Goal: Navigation & Orientation: Find specific page/section

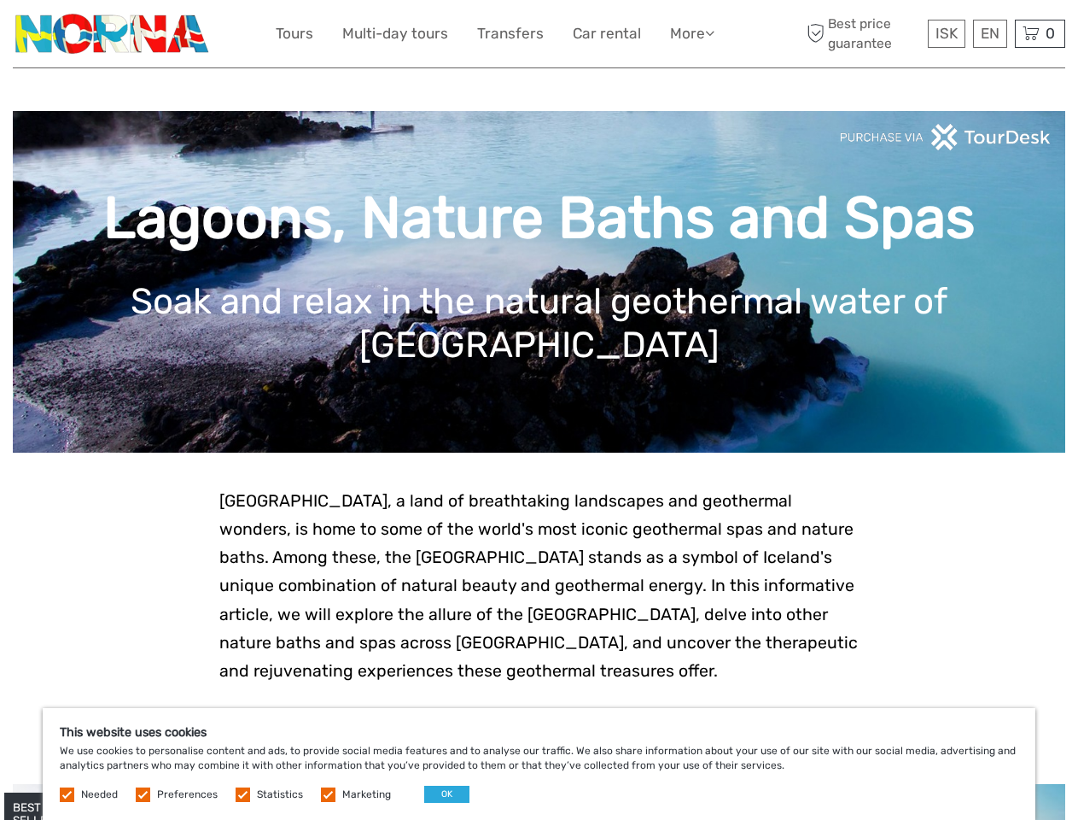
click at [691, 33] on link "More" at bounding box center [692, 33] width 44 height 25
click at [711, 32] on icon at bounding box center [709, 33] width 9 height 15
click at [946, 33] on span "ISK" at bounding box center [947, 33] width 22 height 17
click at [989, 33] on div "EN English Español Deutsch" at bounding box center [990, 34] width 34 height 28
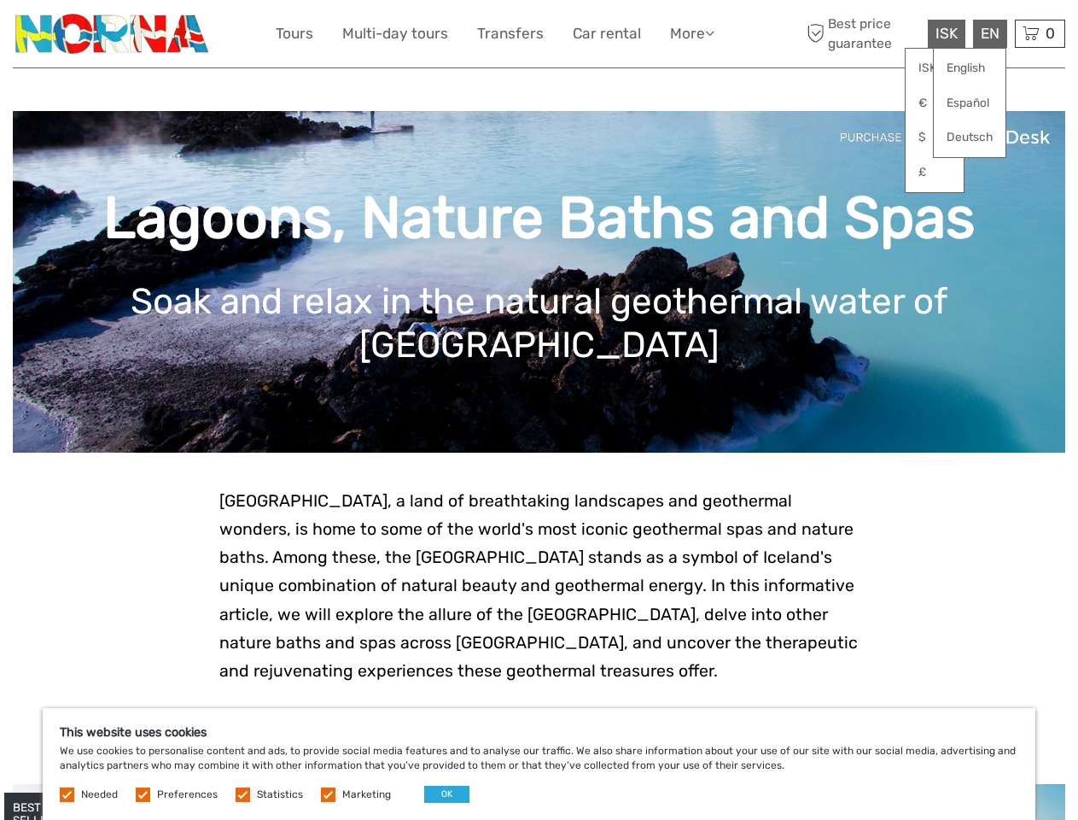
click at [1040, 33] on div "0 Items Total 0 ISK Checkout The shopping cart is empty." at bounding box center [1040, 34] width 50 height 28
click at [440, 794] on button "OK" at bounding box center [446, 793] width 45 height 17
